Goal: Task Accomplishment & Management: Complete application form

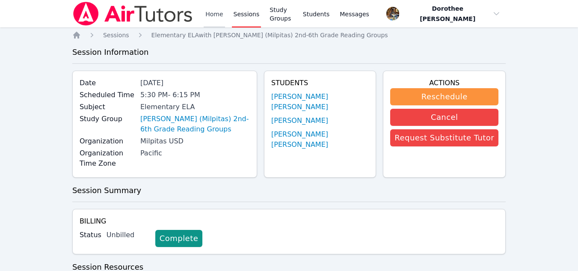
click at [213, 15] on link "Home" at bounding box center [214, 13] width 21 height 27
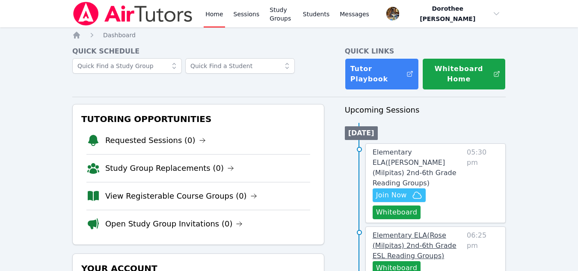
click at [398, 233] on span "Elementary ELA ( Rose (Milpitas) 2nd-6th Grade ESL Reading Groups )" at bounding box center [415, 245] width 84 height 29
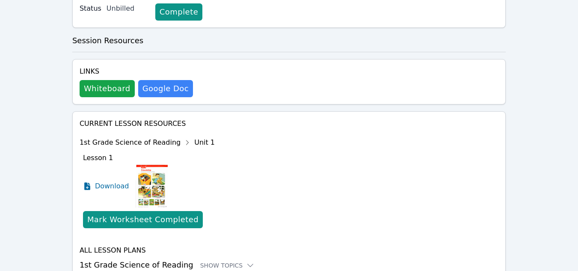
scroll to position [232, 0]
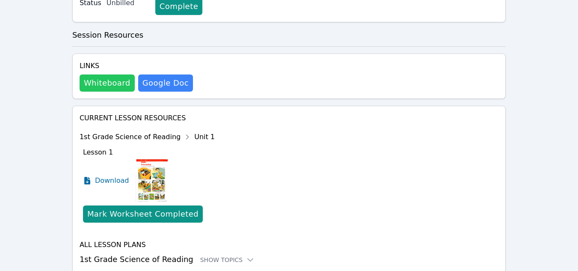
click at [107, 83] on button "Whiteboard" at bounding box center [107, 82] width 55 height 17
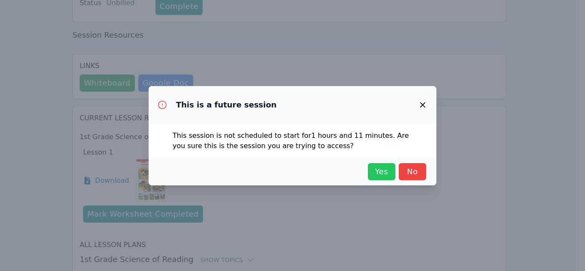
click at [386, 177] on span "Yes" at bounding box center [381, 172] width 19 height 12
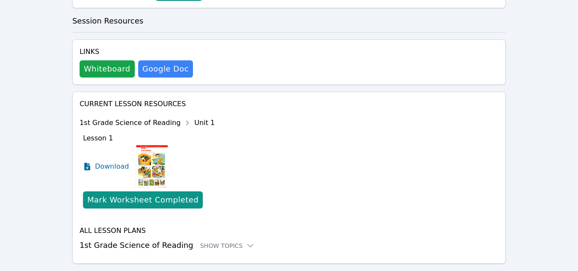
scroll to position [266, 0]
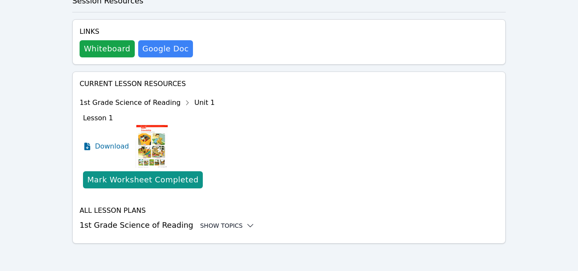
click at [201, 227] on div "Show Topics" at bounding box center [227, 225] width 55 height 9
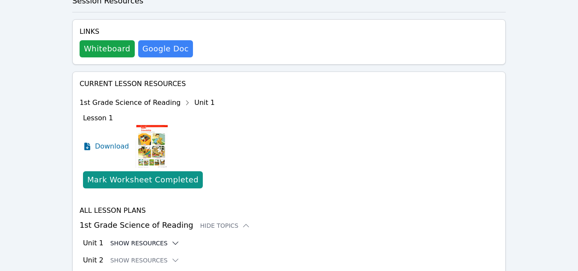
click at [150, 244] on button "Show Resources" at bounding box center [144, 243] width 69 height 9
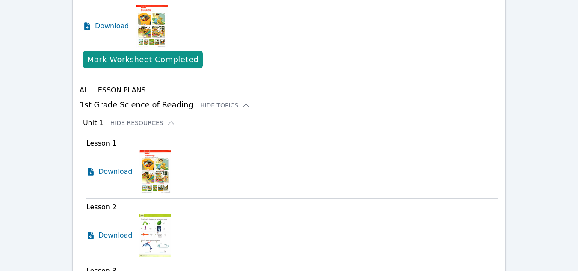
scroll to position [387, 0]
drag, startPoint x: 287, startPoint y: 226, endPoint x: 223, endPoint y: 231, distance: 63.5
click at [223, 231] on div "Download" at bounding box center [292, 235] width 412 height 43
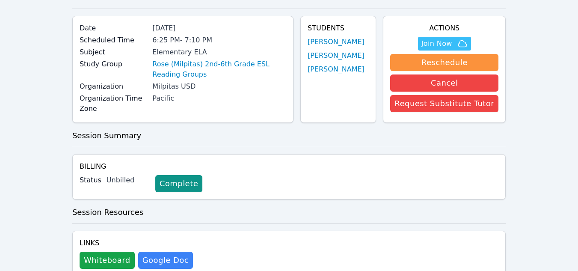
scroll to position [0, 0]
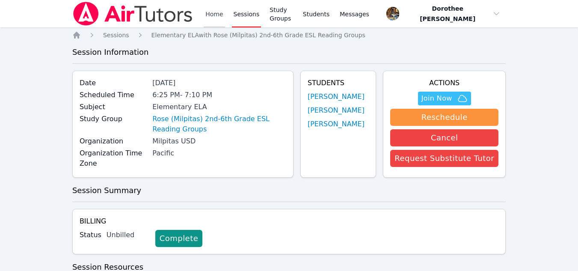
click at [210, 14] on link "Home" at bounding box center [214, 13] width 21 height 27
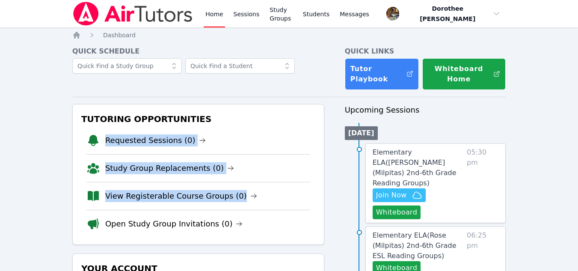
drag, startPoint x: 255, startPoint y: 118, endPoint x: 297, endPoint y: 182, distance: 76.4
click at [297, 182] on div "Tutoring Opportunities Requested Sessions (0) Study Group Replacements (0) View…" at bounding box center [198, 174] width 252 height 141
click at [392, 190] on span "Join Now" at bounding box center [391, 195] width 31 height 10
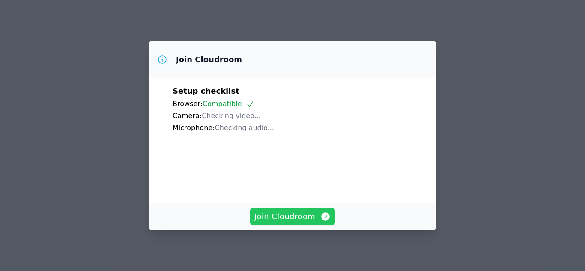
click at [305, 211] on span "Join Cloudroom" at bounding box center [292, 217] width 77 height 12
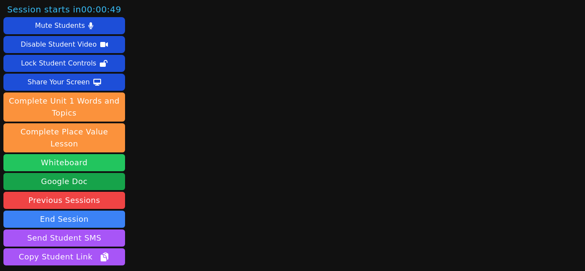
click at [67, 154] on button "Whiteboard" at bounding box center [64, 162] width 122 height 17
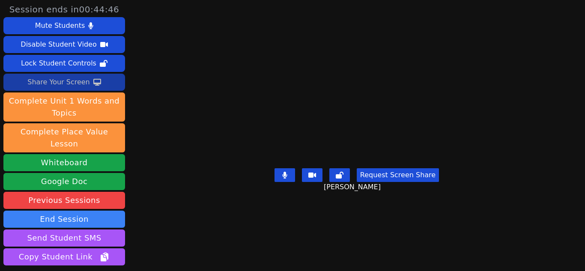
click at [78, 83] on div "Share Your Screen" at bounding box center [58, 82] width 63 height 14
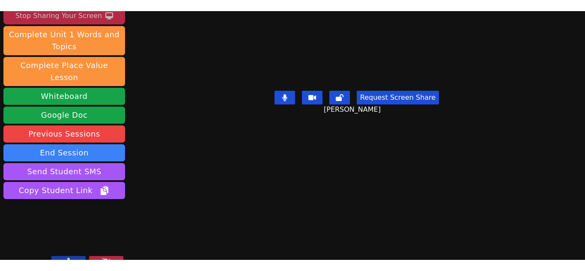
scroll to position [78, 0]
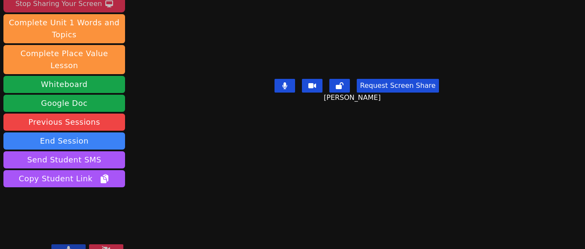
click at [74, 244] on button at bounding box center [68, 249] width 34 height 10
click at [72, 246] on icon at bounding box center [68, 249] width 9 height 7
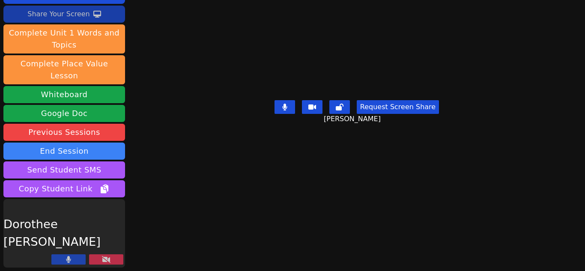
scroll to position [56, 0]
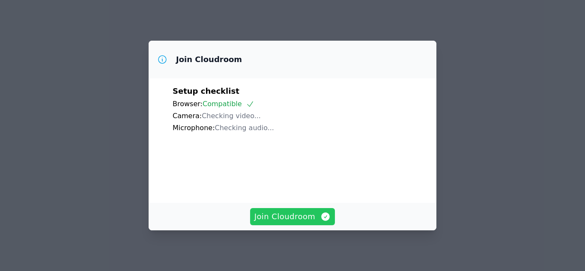
click at [291, 218] on span "Join Cloudroom" at bounding box center [292, 217] width 77 height 12
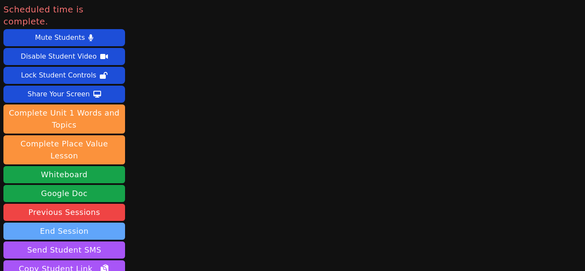
click at [80, 223] on button "End Session" at bounding box center [64, 231] width 122 height 17
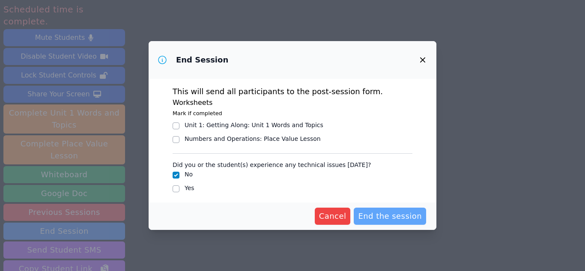
click at [373, 217] on span "End the session" at bounding box center [390, 216] width 64 height 12
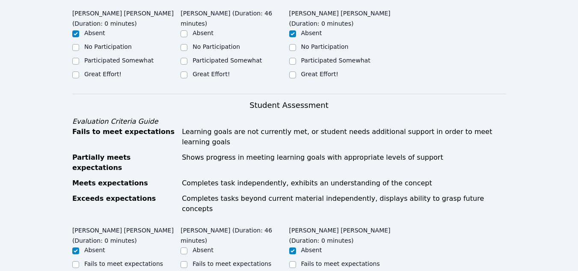
scroll to position [221, 0]
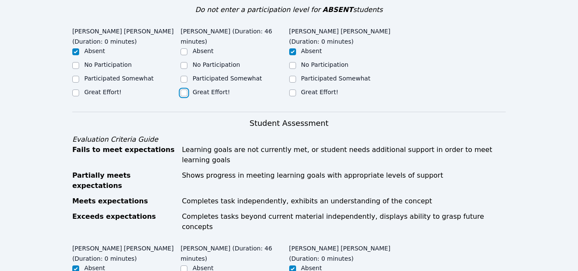
click at [185, 89] on input "Great Effort!" at bounding box center [184, 92] width 7 height 7
checkbox input "true"
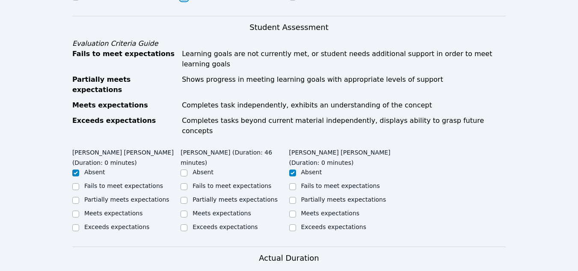
scroll to position [319, 0]
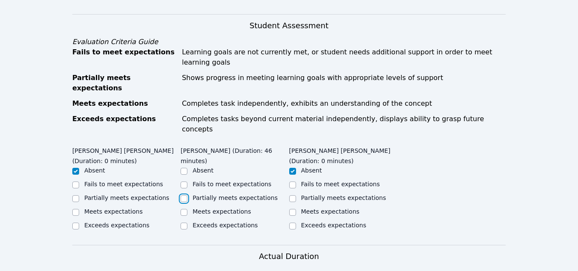
click at [182, 195] on input "Partially meets expectations" at bounding box center [184, 198] width 7 height 7
checkbox input "true"
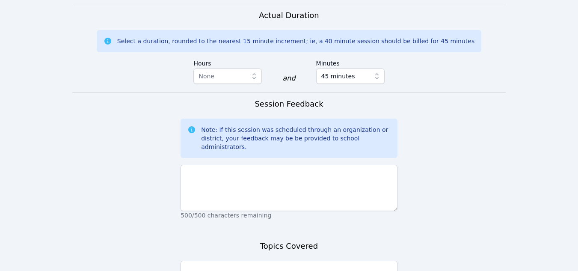
scroll to position [574, 0]
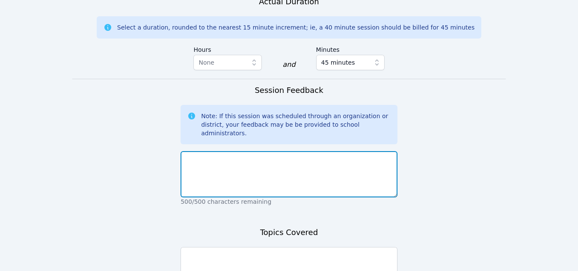
click at [199, 151] on textarea at bounding box center [289, 174] width 217 height 46
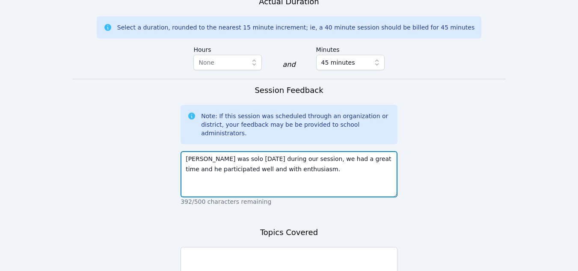
click at [230, 151] on textarea "Rayjay was solo today during our session, we had a great time and he participat…" at bounding box center [289, 174] width 217 height 46
click at [240, 151] on textarea "Rayjay was solo today during our session, we had a great time and he participat…" at bounding box center [289, 174] width 217 height 46
click at [283, 151] on textarea "Rayjay was solo today during our session, we had a great time and he participat…" at bounding box center [289, 174] width 217 height 46
type textarea "Rayjay was solo today during our session, we had a great time and he participat…"
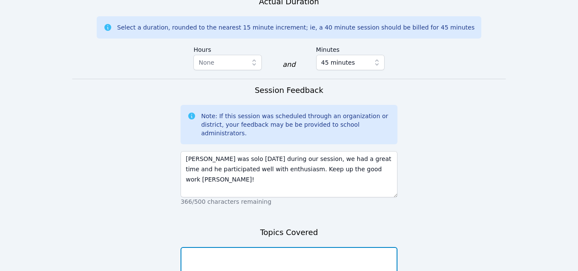
click at [222, 247] on textarea at bounding box center [289, 270] width 217 height 46
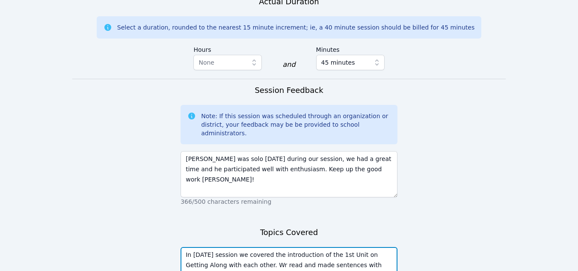
click at [256, 247] on textarea "In today's session we covered the introduction of the 1st Unit on Getting Along…" at bounding box center [289, 270] width 217 height 46
click at [203, 247] on textarea "In today's session we covered the introduction of the 1st Unit on Getting Along…" at bounding box center [289, 270] width 217 height 46
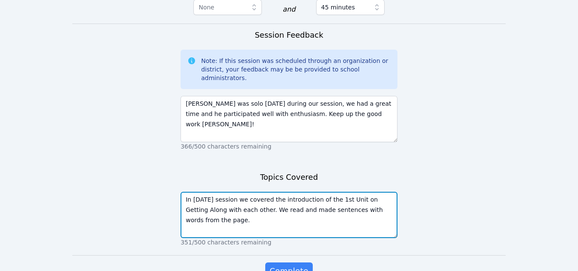
scroll to position [639, 0]
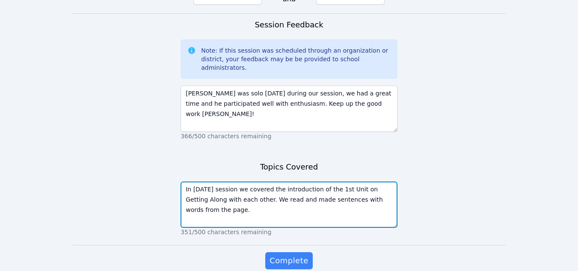
type textarea "In today's session we covered the introduction of the 1st Unit on Getting Along…"
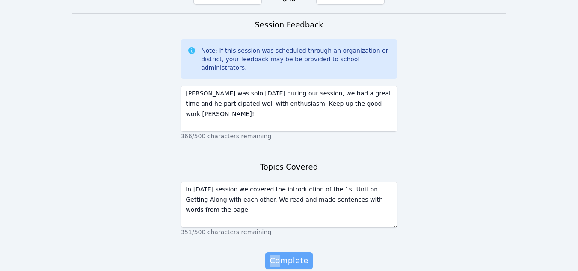
drag, startPoint x: 203, startPoint y: 238, endPoint x: 280, endPoint y: 225, distance: 77.7
click at [280, 252] on div "Complete" at bounding box center [289, 269] width 217 height 34
click at [280, 255] on span "Complete" at bounding box center [289, 261] width 39 height 12
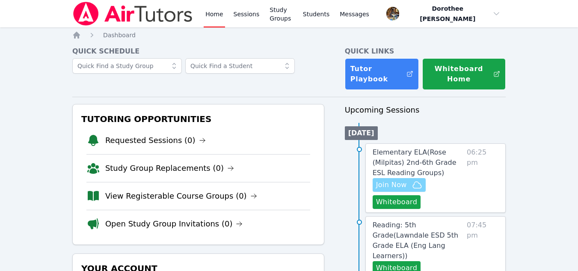
click at [397, 187] on span "Join Now" at bounding box center [391, 185] width 31 height 10
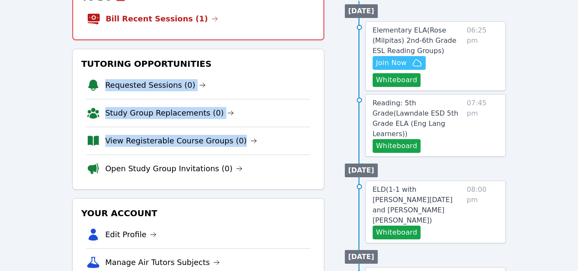
scroll to position [128, 0]
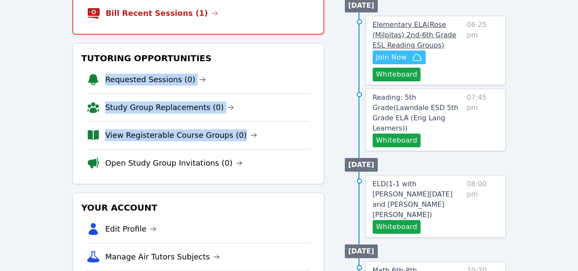
click at [402, 38] on span "Elementary ELA ( Rose (Milpitas) 2nd-6th Grade ESL Reading Groups )" at bounding box center [415, 35] width 84 height 29
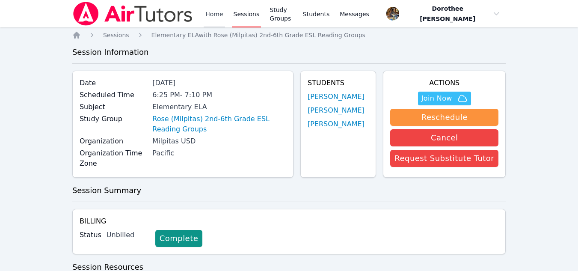
click at [214, 15] on link "Home" at bounding box center [214, 13] width 21 height 27
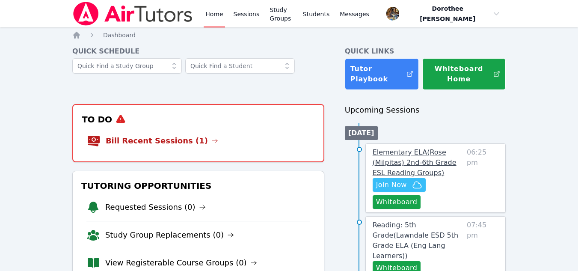
click at [389, 168] on link "Elementary ELA ( Rose (Milpitas) 2nd-6th Grade ESL Reading Groups )" at bounding box center [418, 162] width 91 height 31
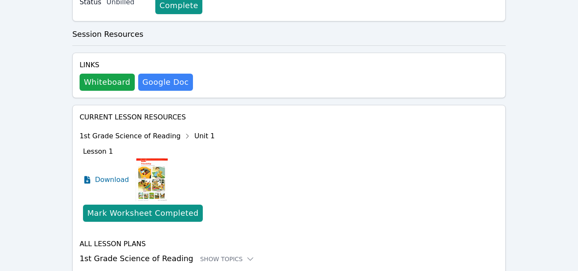
scroll to position [229, 0]
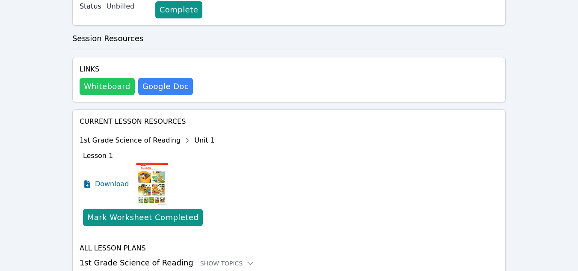
click at [106, 86] on button "Whiteboard" at bounding box center [107, 86] width 55 height 17
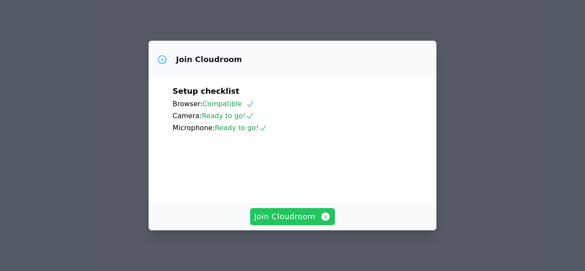
click at [293, 217] on span "Join Cloudroom" at bounding box center [292, 217] width 77 height 12
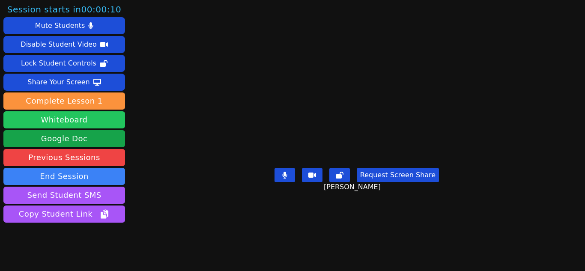
click at [66, 119] on button "Whiteboard" at bounding box center [64, 119] width 122 height 17
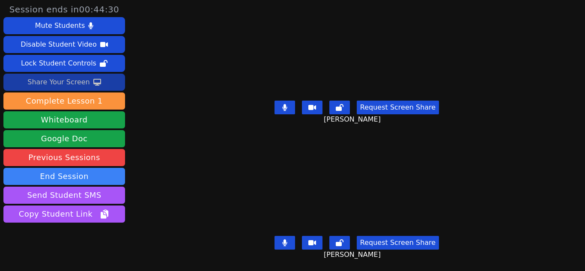
click at [72, 82] on div "Share Your Screen" at bounding box center [58, 82] width 63 height 14
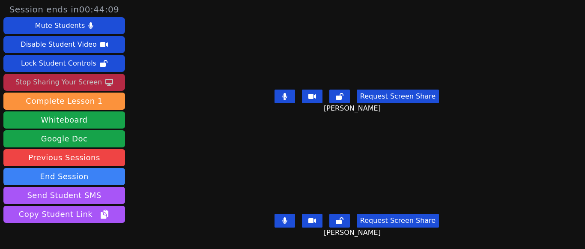
click at [251, 113] on div "Request Screen Share [PERSON_NAME]" at bounding box center [357, 103] width 262 height 34
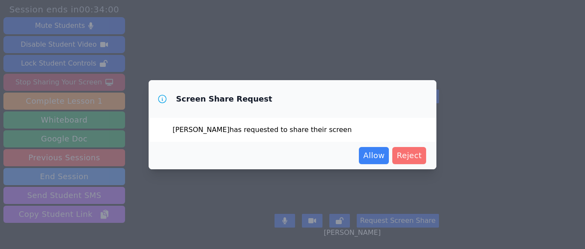
click at [405, 157] on span "Reject" at bounding box center [408, 155] width 25 height 12
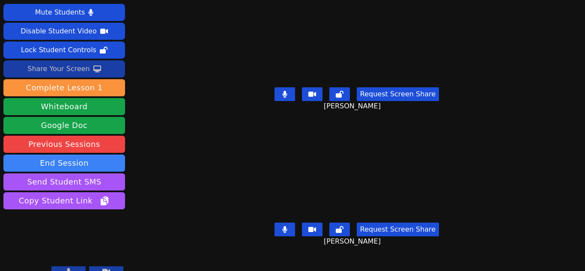
scroll to position [13, 0]
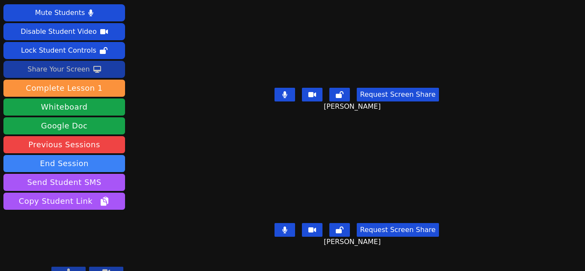
click at [63, 66] on div "Share Your Screen" at bounding box center [58, 70] width 63 height 14
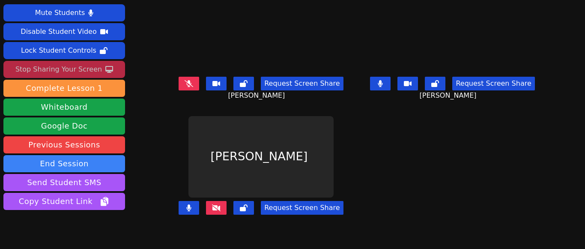
click at [217, 207] on icon at bounding box center [216, 207] width 9 height 7
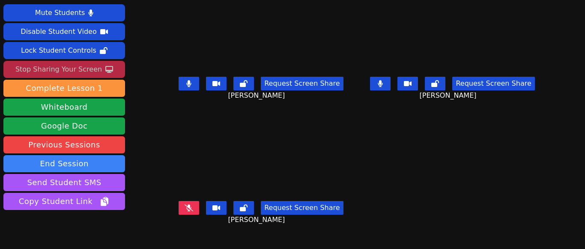
click at [195, 211] on button at bounding box center [189, 208] width 21 height 14
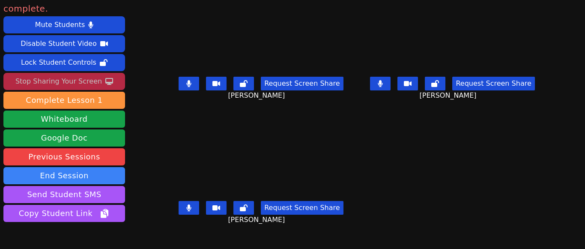
click at [378, 84] on icon at bounding box center [380, 83] width 5 height 7
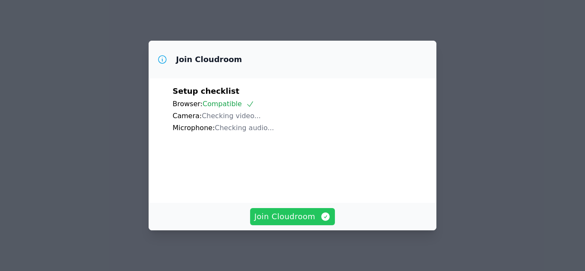
click at [271, 211] on span "Join Cloudroom" at bounding box center [292, 217] width 77 height 12
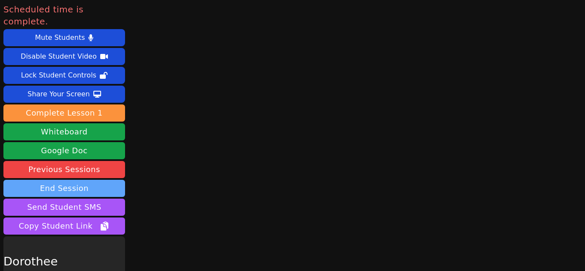
click at [89, 180] on button "End Session" at bounding box center [64, 188] width 122 height 17
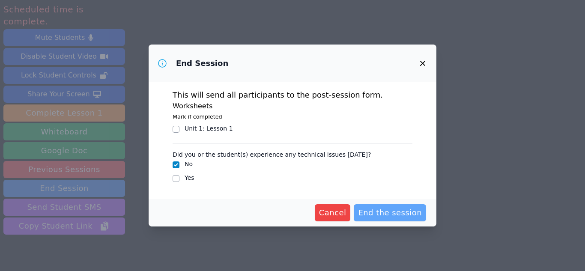
click at [393, 210] on span "End the session" at bounding box center [390, 213] width 64 height 12
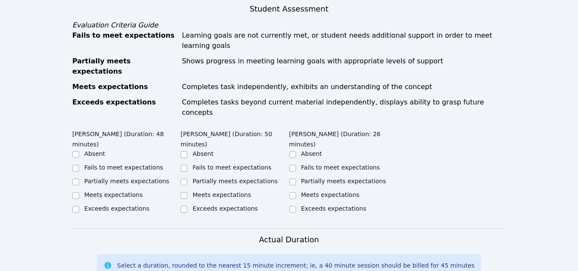
scroll to position [333, 0]
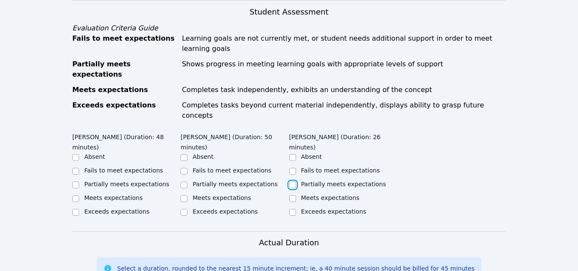
click at [292, 182] on input "Partially meets expectations" at bounding box center [292, 185] width 7 height 7
checkbox input "true"
click at [184, 182] on input "Partially meets expectations" at bounding box center [184, 185] width 7 height 7
checkbox input "true"
click at [79, 182] on input "Partially meets expectations" at bounding box center [75, 185] width 7 height 7
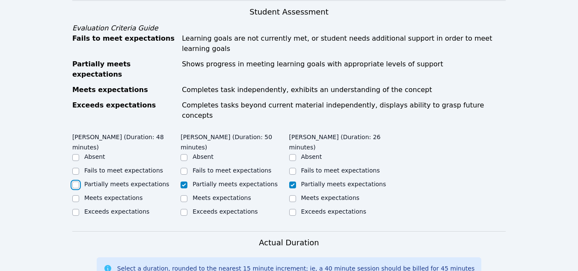
checkbox input "true"
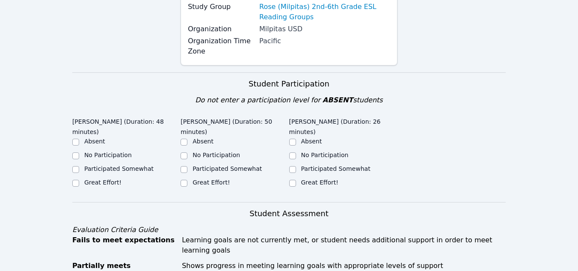
scroll to position [0, 0]
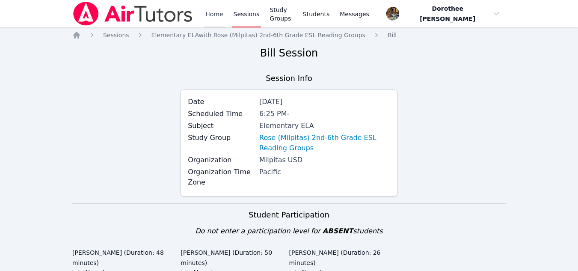
click at [211, 16] on link "Home" at bounding box center [214, 13] width 21 height 27
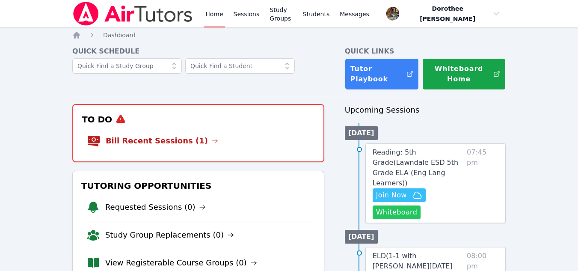
click at [393, 206] on button "Whiteboard" at bounding box center [397, 213] width 48 height 14
click at [409, 155] on span "Reading: 5th Grade ( Lawndale ESD 5th Grade ELA (Eng Lang Learners) )" at bounding box center [416, 167] width 86 height 39
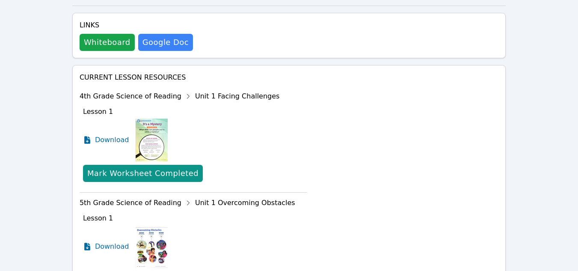
scroll to position [319, 0]
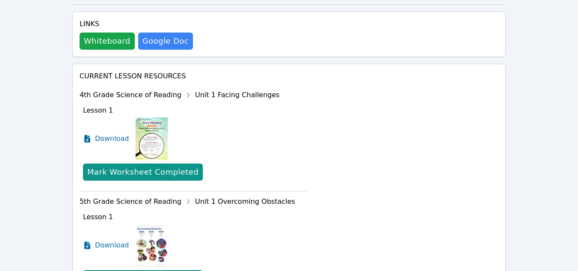
click at [152, 133] on img at bounding box center [152, 138] width 32 height 43
click at [120, 134] on span "Download" at bounding box center [114, 139] width 38 height 10
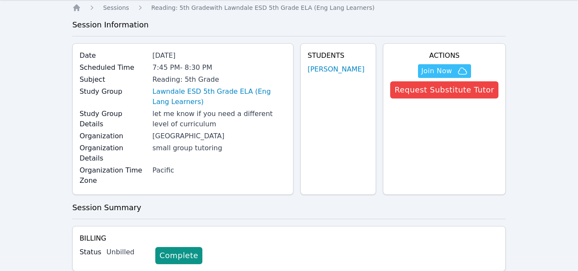
scroll to position [27, 0]
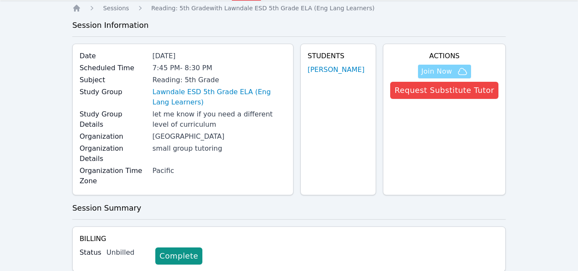
click at [450, 71] on span "Join Now" at bounding box center [437, 71] width 31 height 10
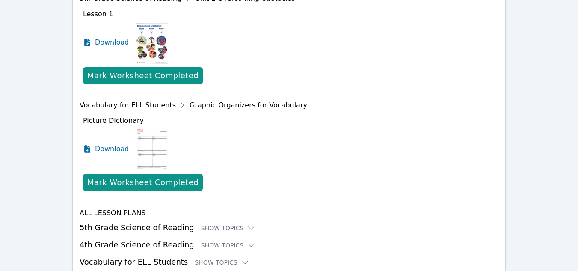
scroll to position [526, 0]
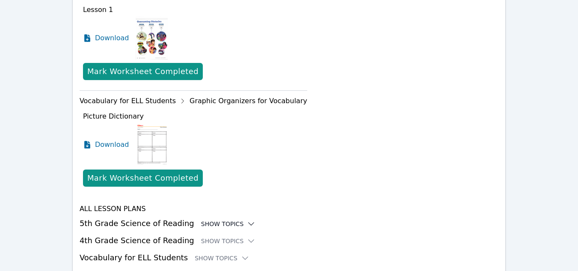
click at [247, 220] on icon at bounding box center [251, 224] width 9 height 9
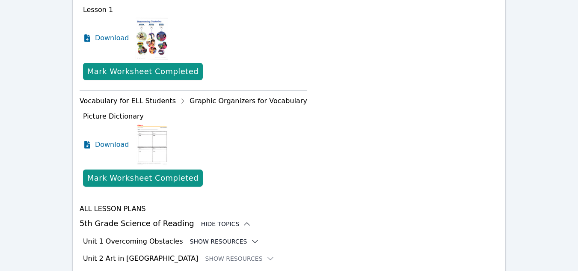
click at [251, 237] on icon at bounding box center [255, 241] width 9 height 9
click at [247, 237] on icon at bounding box center [251, 241] width 9 height 9
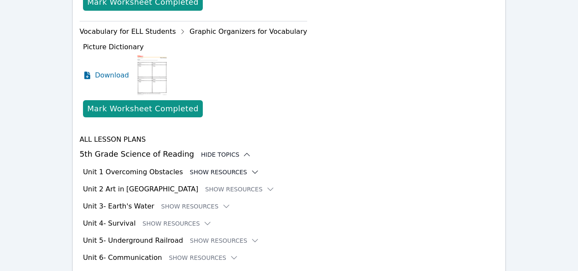
scroll to position [600, 0]
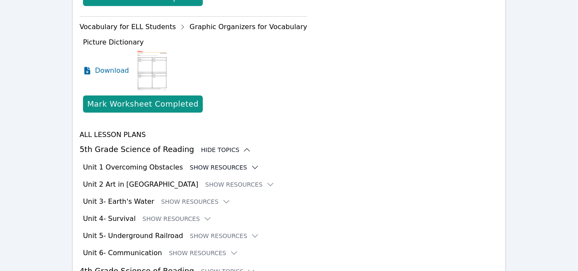
click at [194, 163] on button "Show Resources" at bounding box center [224, 167] width 69 height 9
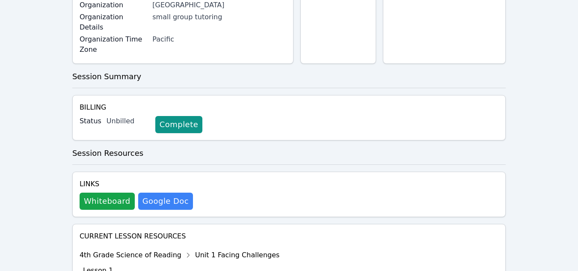
scroll to position [0, 0]
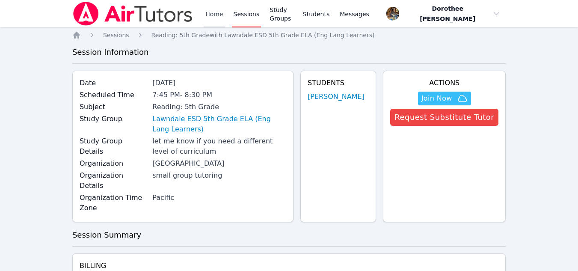
click at [211, 14] on link "Home" at bounding box center [214, 13] width 21 height 27
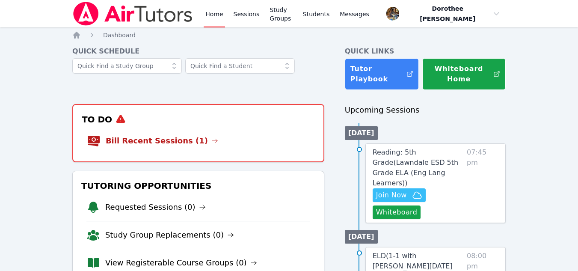
click at [165, 142] on link "Bill Recent Sessions (1)" at bounding box center [162, 141] width 113 height 12
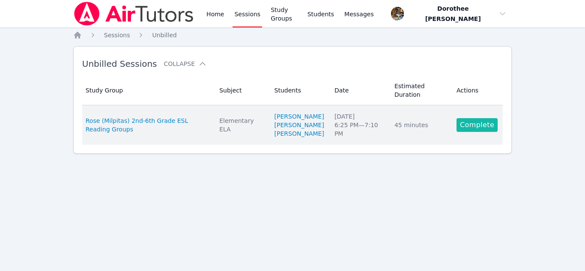
click at [476, 132] on link "Complete" at bounding box center [476, 125] width 41 height 14
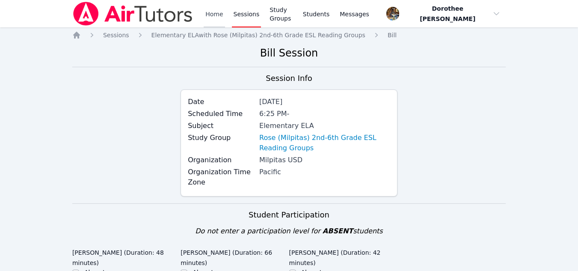
click at [212, 14] on link "Home" at bounding box center [214, 13] width 21 height 27
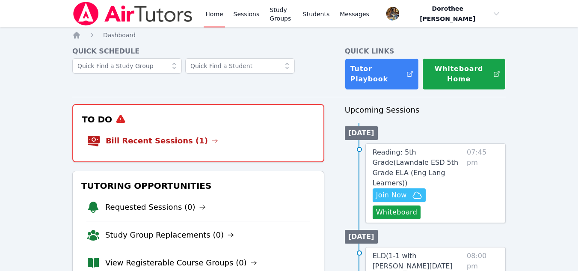
click at [176, 140] on link "Bill Recent Sessions (1)" at bounding box center [162, 141] width 113 height 12
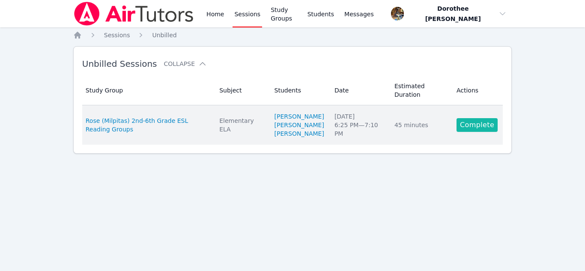
click at [477, 131] on link "Complete" at bounding box center [476, 125] width 41 height 14
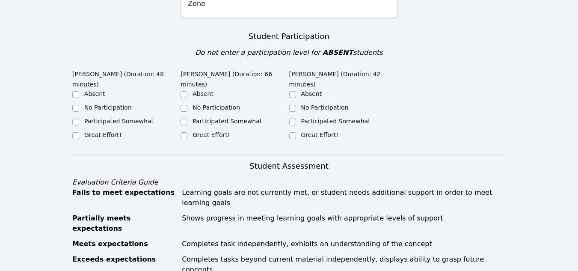
scroll to position [168, 0]
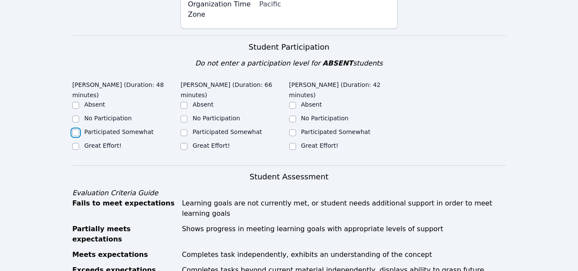
click at [75, 129] on input "Participated Somewhat" at bounding box center [75, 132] width 7 height 7
checkbox input "true"
click at [77, 141] on div at bounding box center [75, 146] width 7 height 10
click at [185, 143] on input "Great Effort!" at bounding box center [184, 146] width 7 height 7
checkbox input "true"
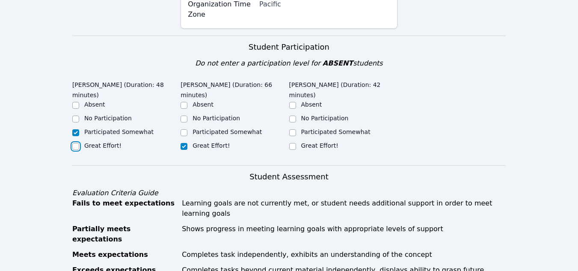
click at [73, 143] on input "Great Effort!" at bounding box center [75, 146] width 7 height 7
checkbox input "true"
checkbox input "false"
click at [294, 133] on input "Participated Somewhat" at bounding box center [292, 132] width 7 height 7
checkbox input "true"
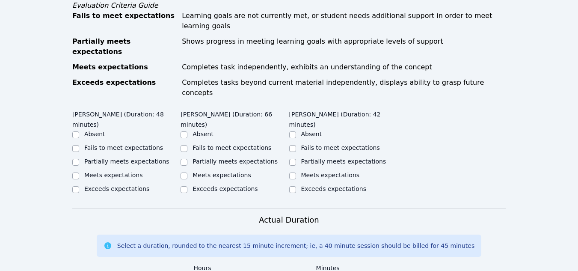
scroll to position [351, 0]
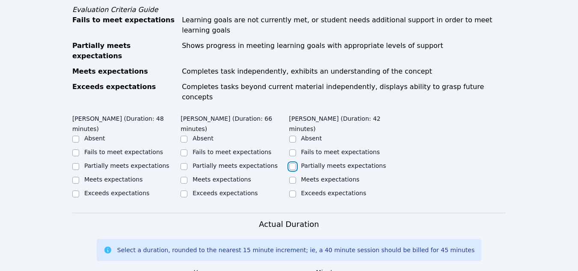
click at [295, 163] on input "Partially meets expectations" at bounding box center [292, 166] width 7 height 7
checkbox input "true"
click at [186, 163] on input "Partially meets expectations" at bounding box center [184, 166] width 7 height 7
checkbox input "true"
click at [75, 163] on input "Partially meets expectations" at bounding box center [75, 166] width 7 height 7
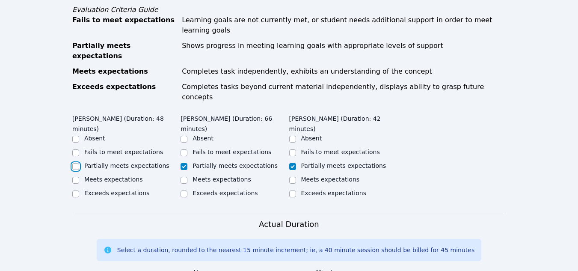
checkbox input "true"
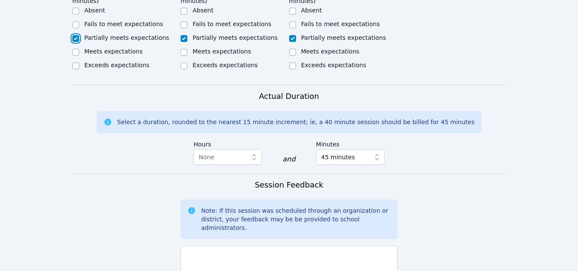
scroll to position [485, 0]
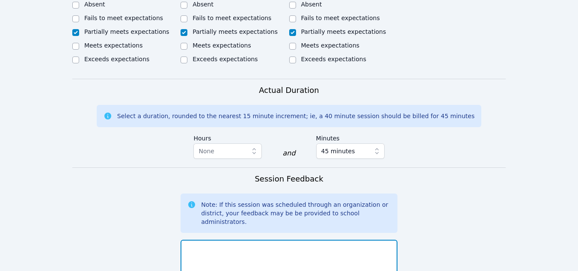
click at [208, 240] on textarea at bounding box center [289, 263] width 217 height 46
type textarea "T"
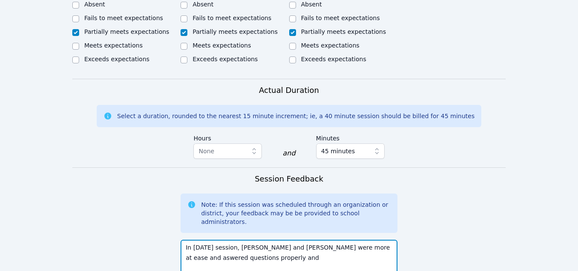
click at [356, 240] on textarea "In today's session, Hieu and Chenschuo were more at ease and aswered questions …" at bounding box center [289, 263] width 217 height 46
click at [250, 240] on textarea "In today's session, Hieu and Chenschuo were more at ease and answered questions…" at bounding box center [289, 263] width 217 height 46
click at [251, 240] on textarea "In today's session, Hieu and Chenschuo were more at ease and answered questions…" at bounding box center [289, 263] width 217 height 46
click at [319, 240] on textarea "In today's session, Hieu and Chenschuo were more at ease and answered questions…" at bounding box center [289, 263] width 217 height 46
click at [375, 240] on textarea "In today's session, Hieu and Chenschuo were more at ease and answered questions…" at bounding box center [289, 263] width 217 height 46
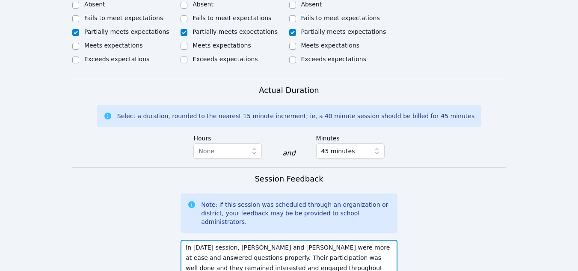
click at [337, 240] on textarea "In today's session, Hieu and Chenschuo were more at ease and answered questions…" at bounding box center [289, 263] width 217 height 46
click at [345, 240] on textarea "In today's session, Hieu and Chenschuo were more at ease and answered questions…" at bounding box center [289, 263] width 217 height 46
click at [214, 242] on textarea "In today's session, Hieu and Chenschuo were more at ease and answered questions…" at bounding box center [289, 263] width 217 height 46
click at [312, 240] on textarea "In today's session, Hieu and Chenschuo were more at ease and answered questions…" at bounding box center [289, 263] width 217 height 46
click at [195, 240] on textarea "In today's session, Hieu and Chenschuo were more at ease and answered questions…" at bounding box center [289, 263] width 217 height 46
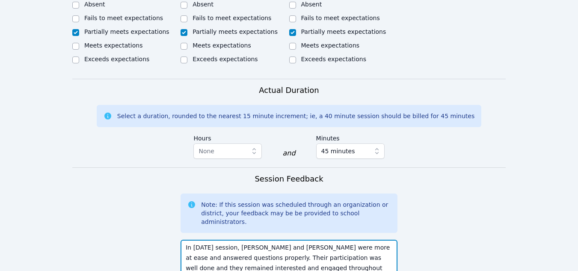
click at [351, 240] on textarea "In today's session, Hieu and Chenschuo were more at ease and answered questions…" at bounding box center [289, 263] width 217 height 46
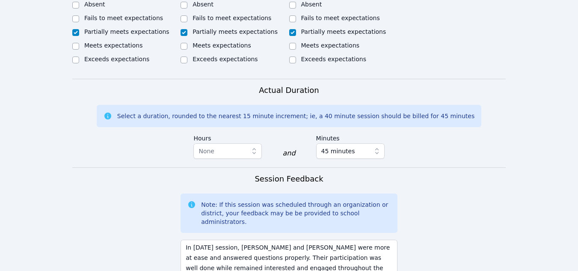
click at [442, 223] on form "Student Participation Do not enter a participation level for ABSENT students Ch…" at bounding box center [289, 79] width 434 height 722
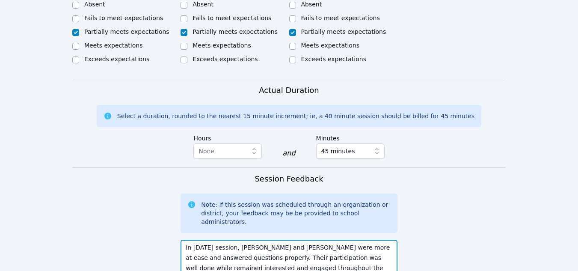
click at [368, 240] on textarea "In today's session, Hieu and Chenschuo were more at ease and answered questions…" at bounding box center [289, 263] width 217 height 46
click at [242, 240] on textarea "In today's session, Hieu and Chenschuo were more at ease and answered questions…" at bounding box center [289, 263] width 217 height 46
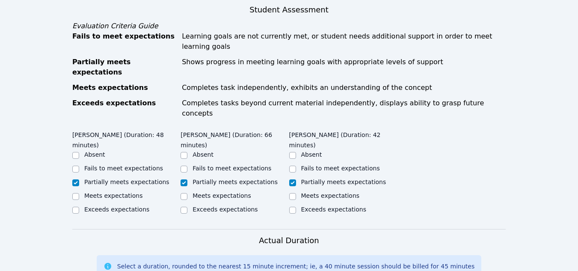
scroll to position [333, 0]
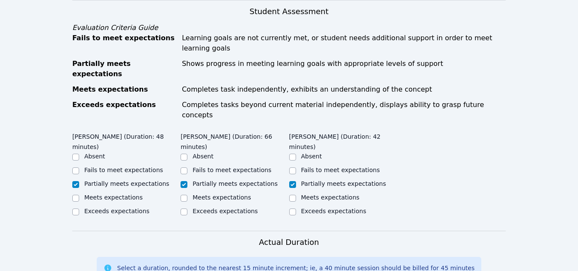
type textarea "In today's session, Hieu and Chenschuo were more at ease and answered questions…"
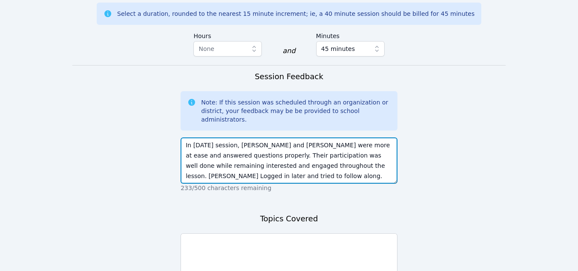
scroll to position [639, 0]
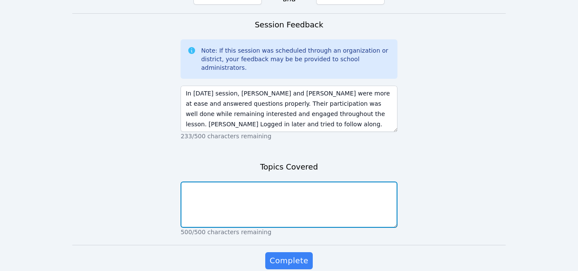
click at [210, 182] on textarea at bounding box center [289, 205] width 217 height 46
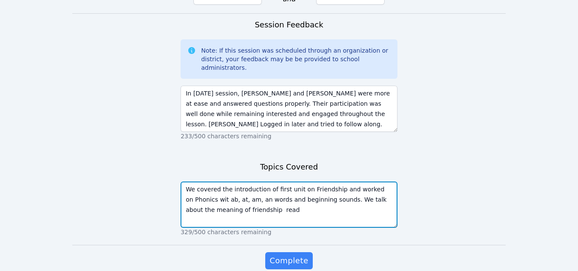
click at [353, 182] on textarea "We covered the introduction of first unit on Friendship and worked on Phonics w…" at bounding box center [289, 205] width 217 height 46
click at [261, 182] on textarea "We covered the introduction of first unit on Friendship and worked on Phonics w…" at bounding box center [289, 205] width 217 height 46
click at [215, 182] on textarea "We covered the introduction of first unit on Friendship and worked on Phonics w…" at bounding box center [289, 205] width 217 height 46
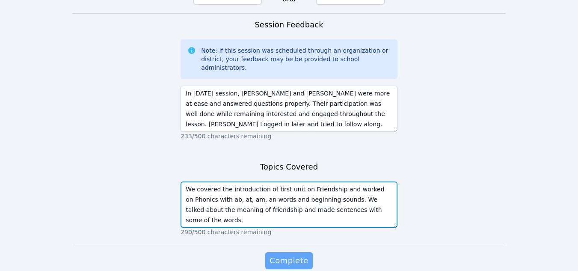
type textarea "We covered the introduction of first unit on Friendship and worked on Phonics w…"
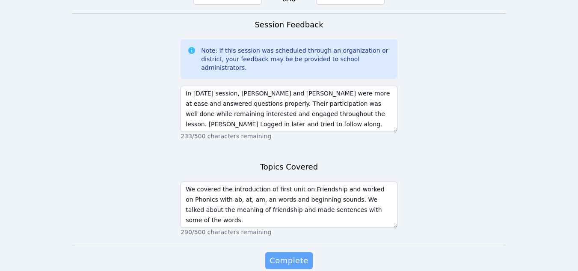
click at [284, 255] on span "Complete" at bounding box center [289, 261] width 39 height 12
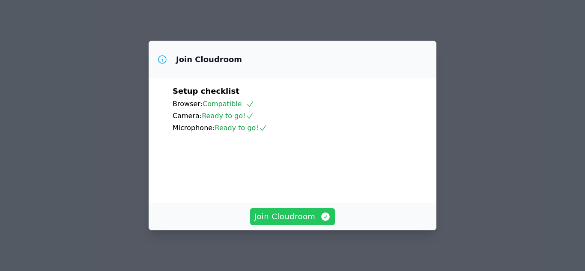
click at [308, 220] on span "Join Cloudroom" at bounding box center [292, 217] width 77 height 12
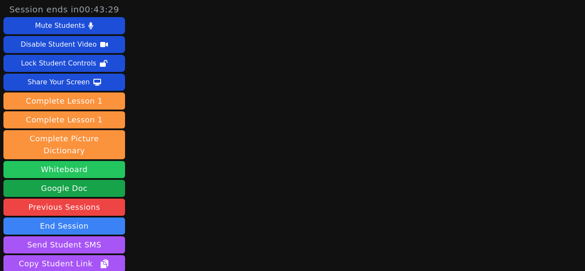
click at [74, 161] on button "Whiteboard" at bounding box center [64, 169] width 122 height 17
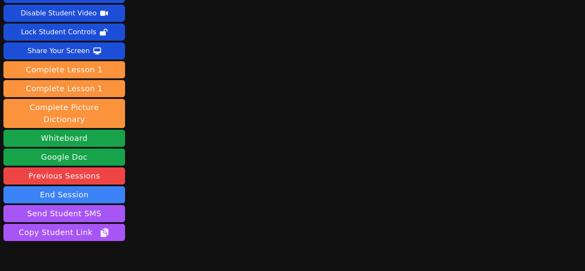
scroll to position [63, 0]
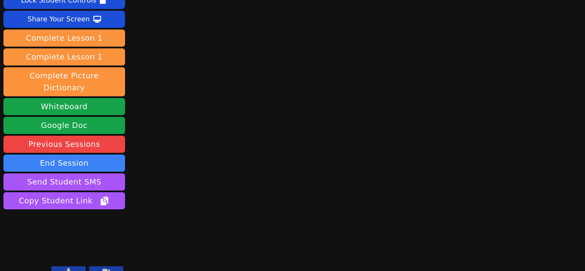
click at [71, 266] on button at bounding box center [68, 271] width 34 height 10
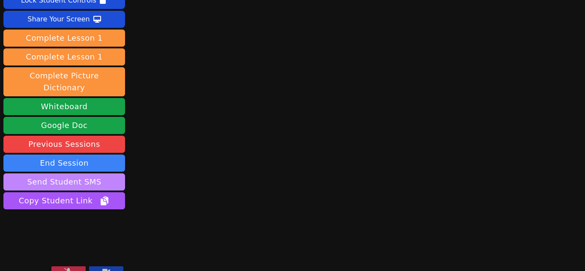
click at [89, 173] on button "Send Student SMS" at bounding box center [64, 181] width 122 height 17
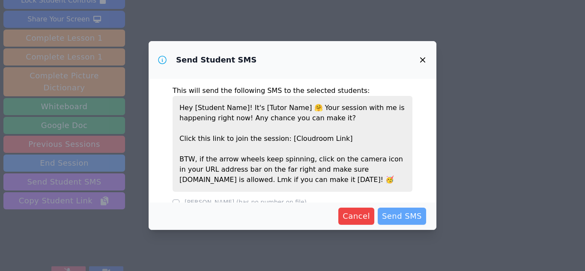
click at [394, 214] on span "Send SMS" at bounding box center [402, 216] width 40 height 12
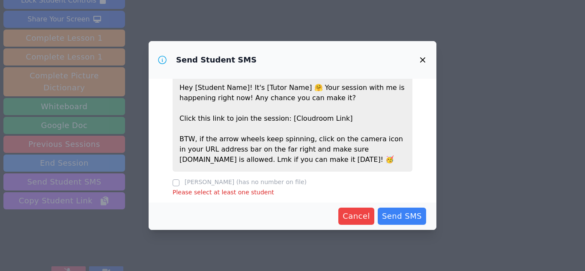
scroll to position [21, 0]
click at [422, 60] on icon "button" at bounding box center [422, 59] width 5 height 5
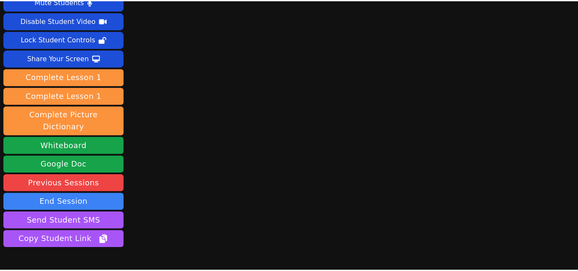
scroll to position [0, 0]
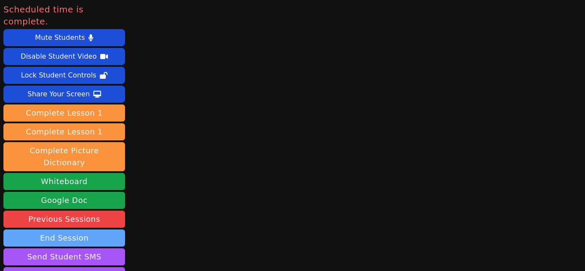
click at [71, 229] on button "End Session" at bounding box center [64, 237] width 122 height 17
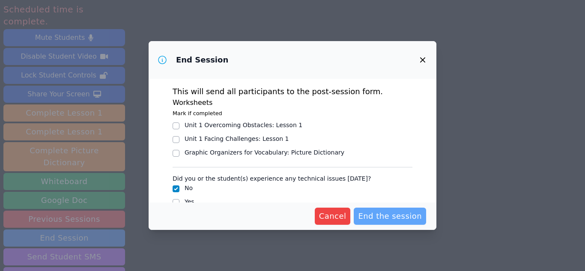
click at [382, 216] on span "End the session" at bounding box center [390, 216] width 64 height 12
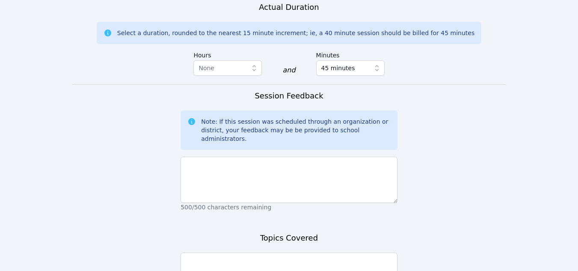
scroll to position [625, 0]
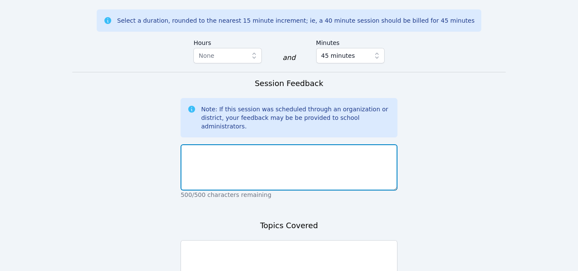
click at [201, 144] on textarea at bounding box center [289, 167] width 217 height 46
type textarea "NO SHOW!"
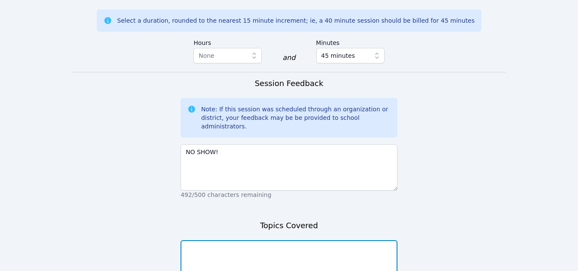
click at [200, 240] on textarea at bounding box center [289, 263] width 217 height 46
type textarea "NO SHOW!"
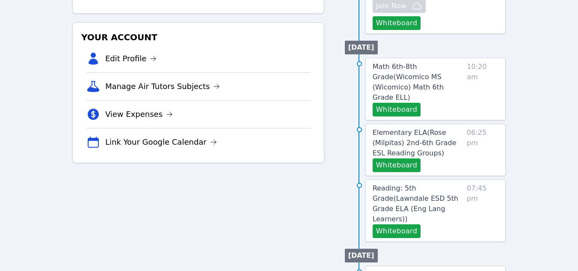
scroll to position [227, 0]
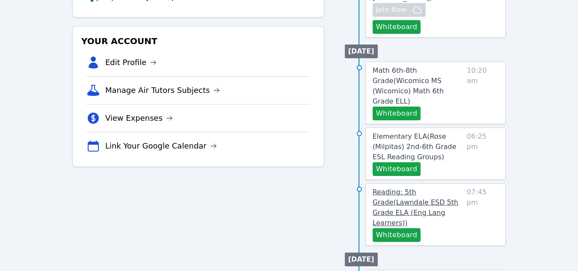
click at [423, 188] on span "Reading: 5th Grade ( Lawndale ESD 5th Grade ELA (Eng Lang Learners) )" at bounding box center [416, 207] width 86 height 39
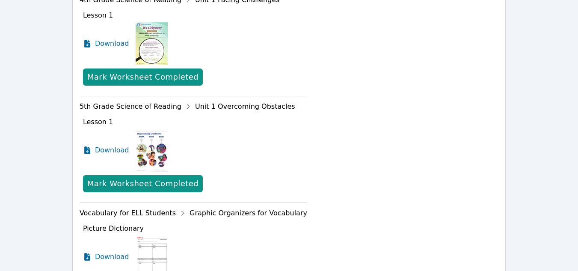
scroll to position [424, 0]
